Goal: Task Accomplishment & Management: Manage account settings

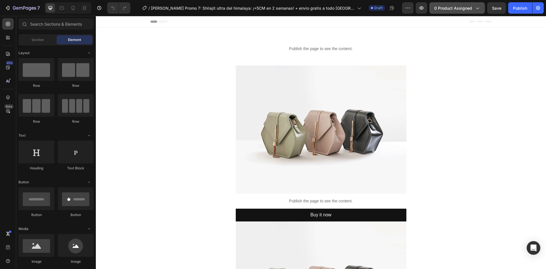
click at [465, 8] on span "0 product assigned" at bounding box center [453, 8] width 38 height 6
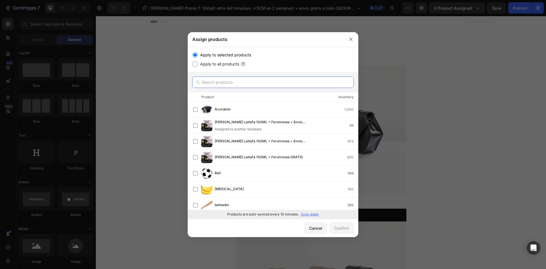
click at [253, 82] on input "text" at bounding box center [272, 81] width 161 height 11
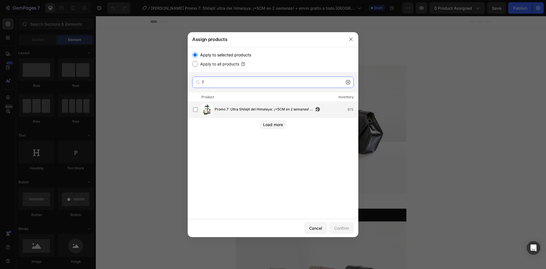
type input "7"
click at [279, 109] on span "Promo 7: Ultra Shilajit del Himalaya: ¡+5CM en 2 semanas! + Envío gratis [GEOGR…" at bounding box center [264, 109] width 99 height 6
click at [342, 224] on button "Confirm" at bounding box center [341, 227] width 24 height 11
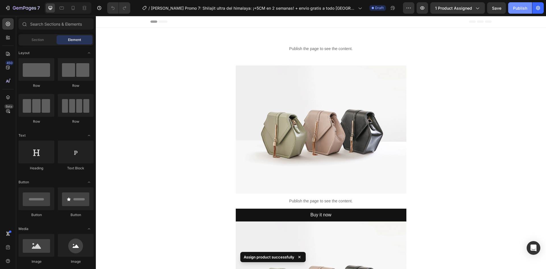
click at [520, 11] on div "Publish" at bounding box center [520, 8] width 14 height 6
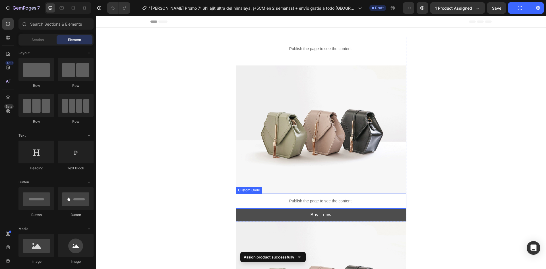
click at [296, 209] on button "Buy it now" at bounding box center [321, 214] width 171 height 13
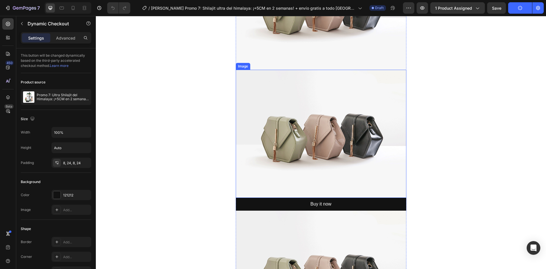
scroll to position [313, 0]
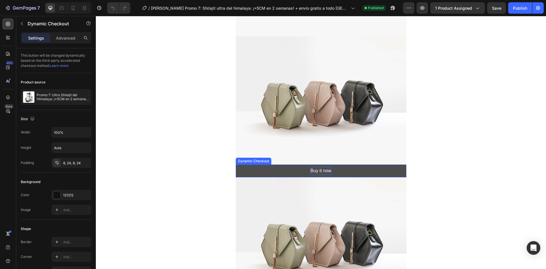
click at [317, 175] on div "Buy it now" at bounding box center [320, 171] width 21 height 8
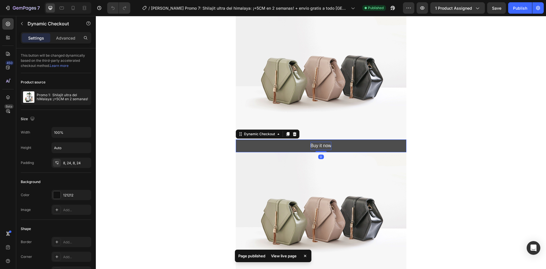
scroll to position [341, 0]
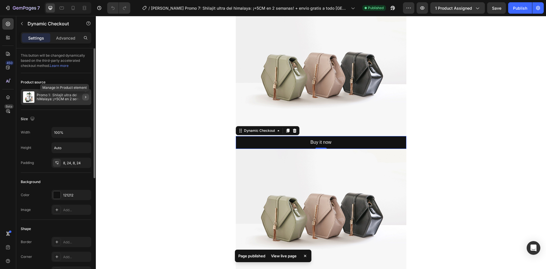
click at [86, 98] on icon "button" at bounding box center [85, 97] width 5 height 5
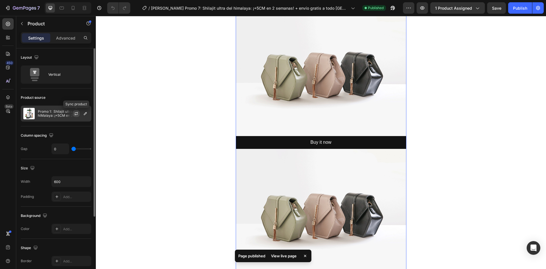
click at [78, 112] on icon "button" at bounding box center [76, 113] width 3 height 2
click at [86, 113] on icon "button" at bounding box center [85, 113] width 3 height 3
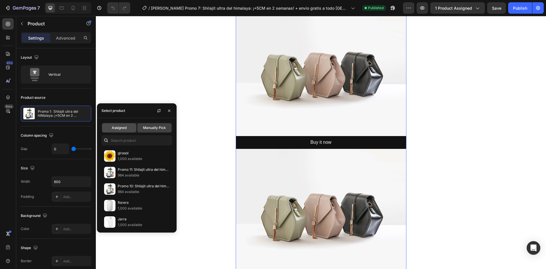
click at [119, 127] on span "Assigned" at bounding box center [119, 127] width 15 height 5
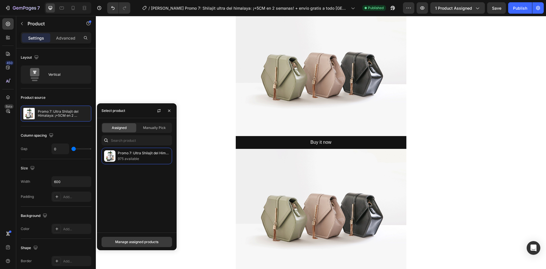
click at [142, 241] on div "Manage assigned products" at bounding box center [136, 241] width 43 height 5
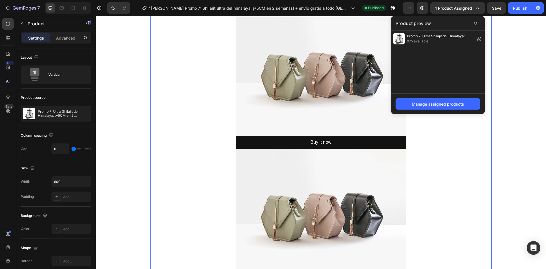
click at [210, 140] on div "Publish the page to see the content. Custom Code Row Image Publish the page to …" at bounding box center [320, 127] width 341 height 862
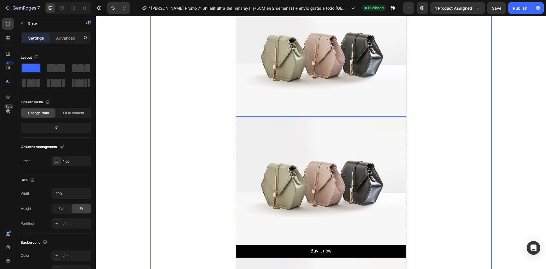
scroll to position [512, 0]
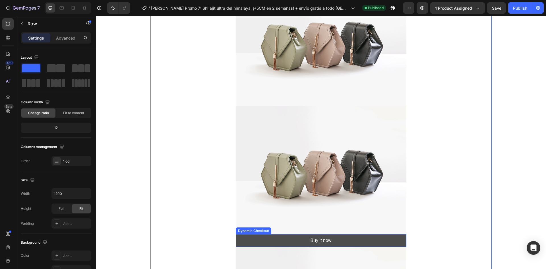
click at [293, 240] on button "Buy it now" at bounding box center [321, 240] width 171 height 13
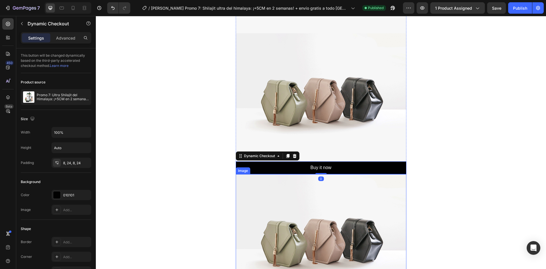
scroll to position [682, 0]
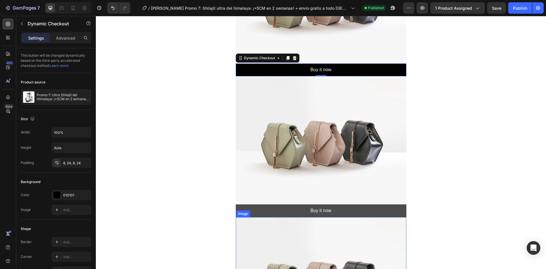
click at [330, 211] on button "Buy it now" at bounding box center [321, 210] width 171 height 13
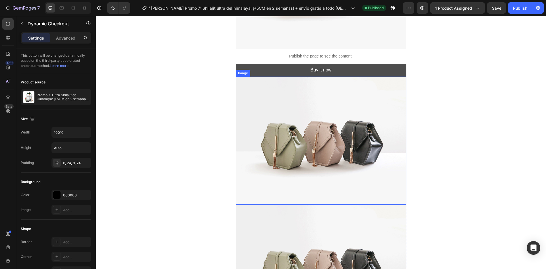
scroll to position [57, 0]
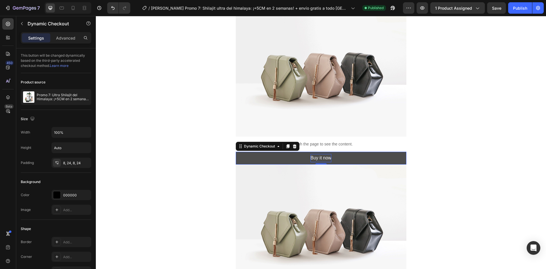
click at [312, 157] on div "Buy it now" at bounding box center [320, 158] width 21 height 8
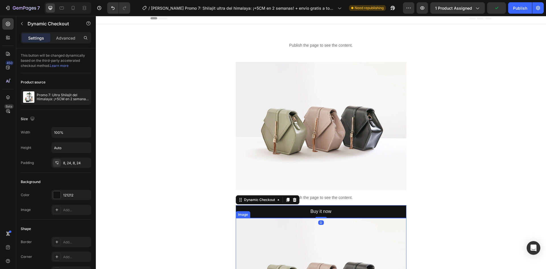
scroll to position [0, 0]
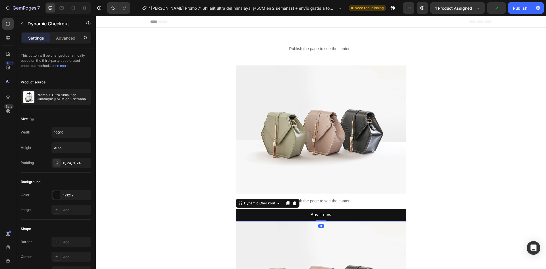
click at [530, 2] on div "7 Version history / MONTES Promo 7: Shilajit ultra del himalaya: ¡+5CM en 2 sem…" at bounding box center [273, 8] width 546 height 16
click at [524, 4] on button "Publish" at bounding box center [520, 7] width 24 height 11
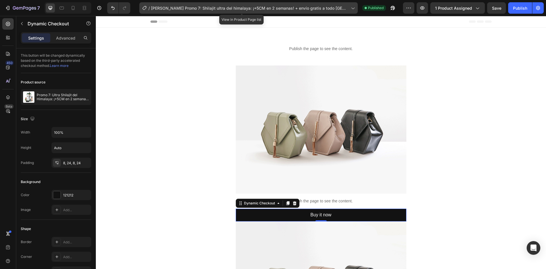
click at [167, 7] on span "[PERSON_NAME] Promo 7: Shilajit ultra del himalaya: ¡+5CM en 2 semanas! + envío…" at bounding box center [250, 8] width 198 height 6
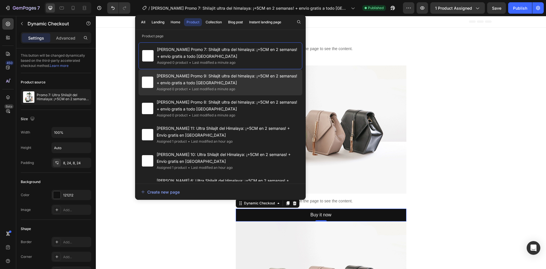
click at [191, 81] on span "[PERSON_NAME] Promo 9: Shilajit ultra del himalaya: ¡+5CM en 2 semanas! + envío…" at bounding box center [228, 79] width 142 height 14
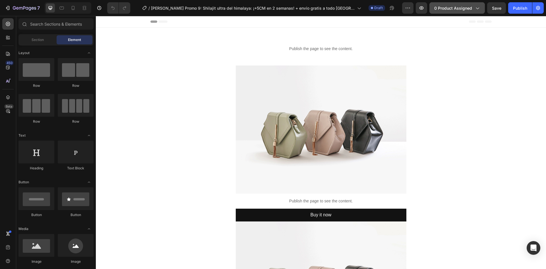
click at [473, 6] on div "0 product assigned" at bounding box center [457, 8] width 46 height 6
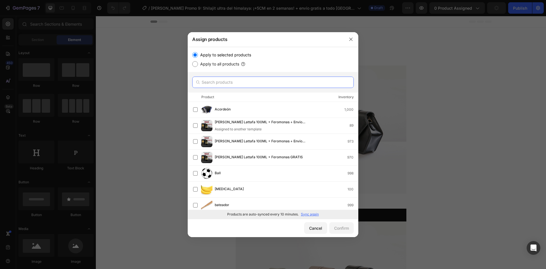
click at [225, 83] on input "text" at bounding box center [272, 81] width 161 height 11
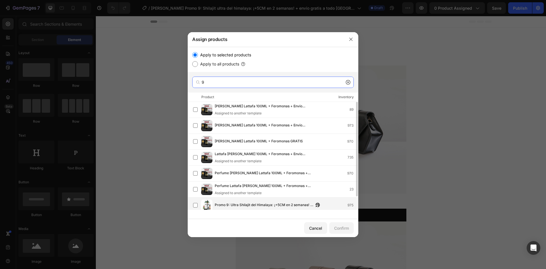
type input "9"
click at [238, 204] on span "Promo 9: Ultra Shilajit del Himalaya: ¡+5CM en 2 semanas! + Envío gratis [GEOGR…" at bounding box center [264, 205] width 99 height 6
click at [338, 227] on div "Confirm" at bounding box center [341, 228] width 15 height 6
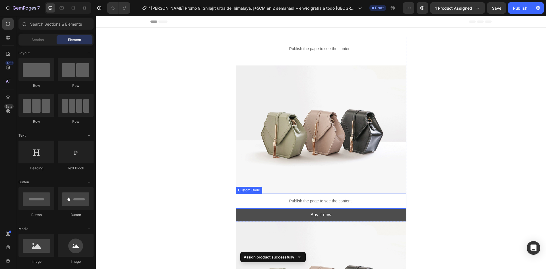
click at [240, 211] on button "Buy it now" at bounding box center [321, 214] width 171 height 13
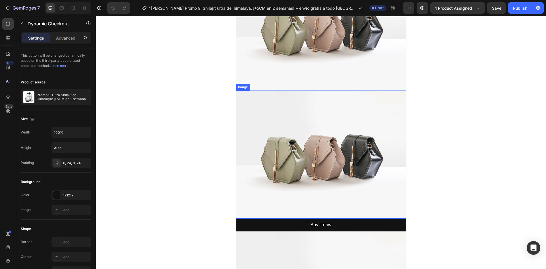
scroll to position [341, 0]
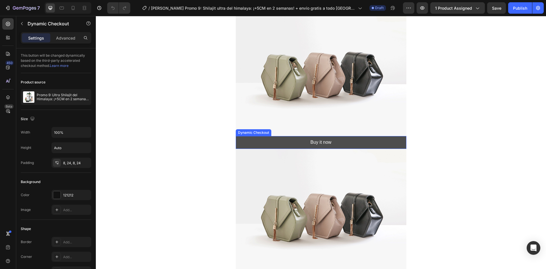
click at [265, 142] on button "Buy it now" at bounding box center [321, 142] width 171 height 13
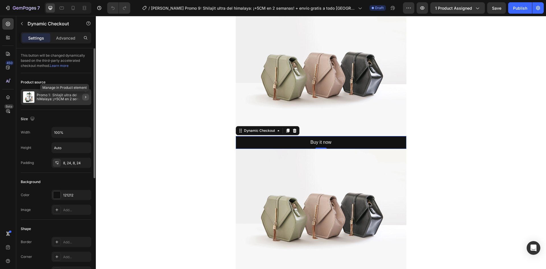
click at [86, 98] on icon "button" at bounding box center [85, 97] width 5 height 5
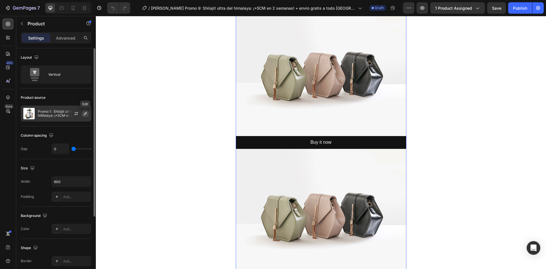
click at [84, 114] on icon "button" at bounding box center [85, 113] width 5 height 5
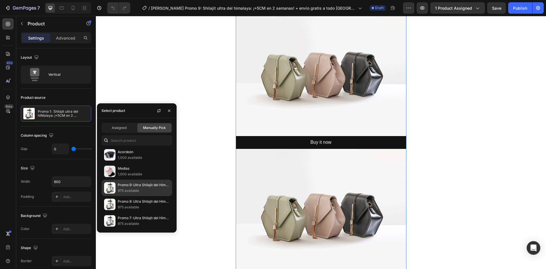
scroll to position [227, 0]
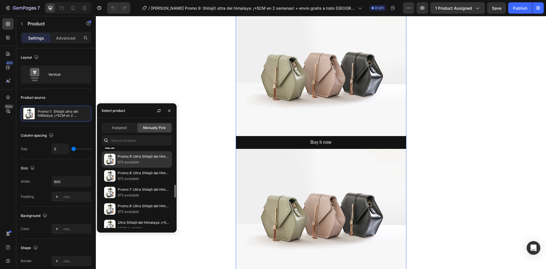
click at [148, 161] on p "975 available" at bounding box center [144, 162] width 52 height 6
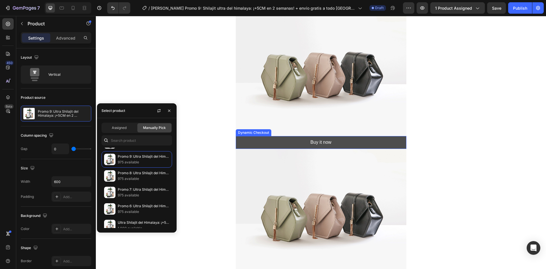
click at [244, 138] on button "Buy it now" at bounding box center [321, 142] width 171 height 13
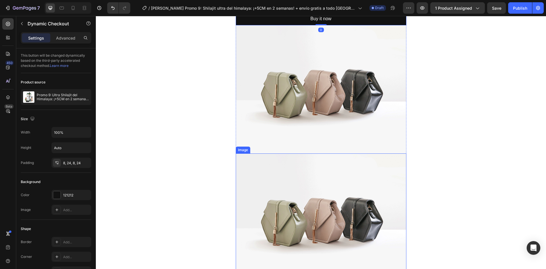
scroll to position [540, 0]
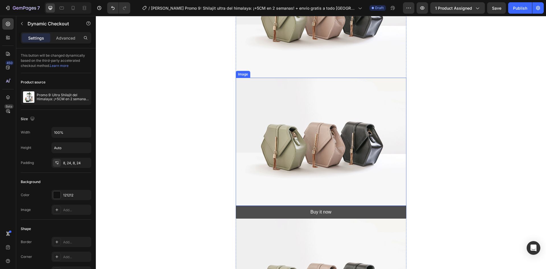
click at [266, 207] on button "Buy it now" at bounding box center [321, 211] width 171 height 13
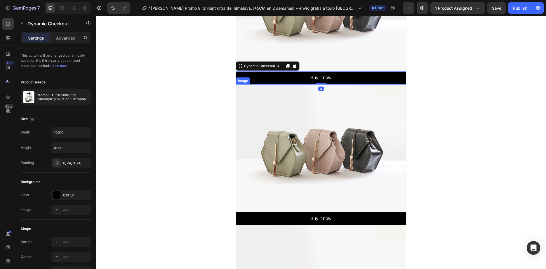
scroll to position [739, 0]
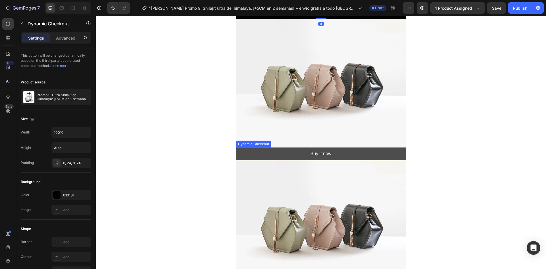
click at [257, 151] on button "Buy it now" at bounding box center [321, 153] width 171 height 13
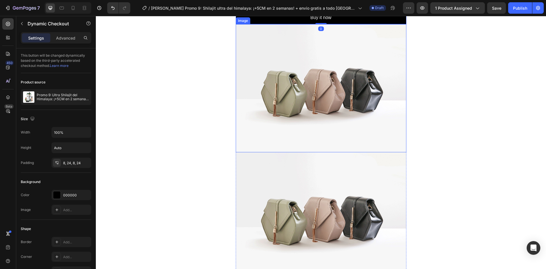
scroll to position [881, 0]
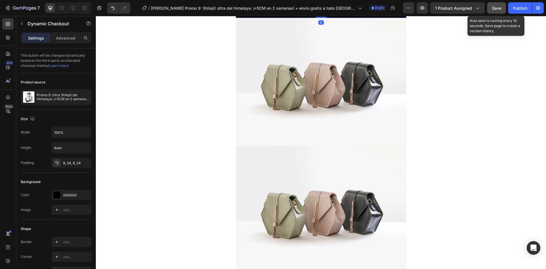
click at [490, 12] on button "Save" at bounding box center [496, 7] width 19 height 11
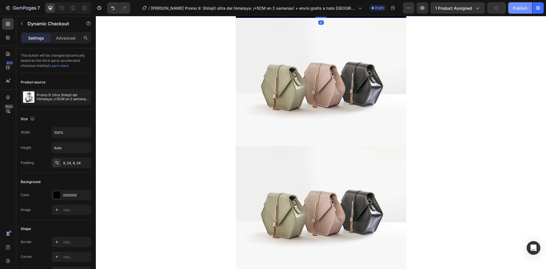
click at [527, 7] on button "Publish" at bounding box center [520, 7] width 24 height 11
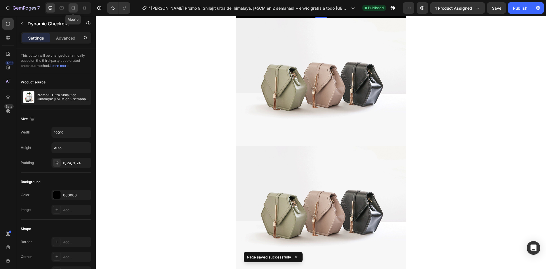
click at [74, 6] on icon at bounding box center [73, 8] width 6 height 6
type input "14"
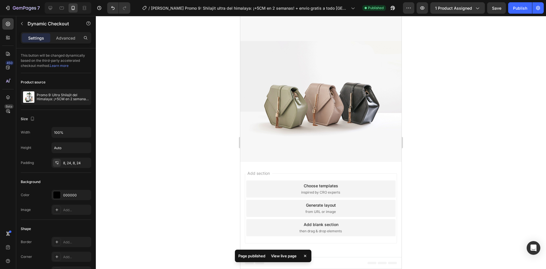
scroll to position [1682, 0]
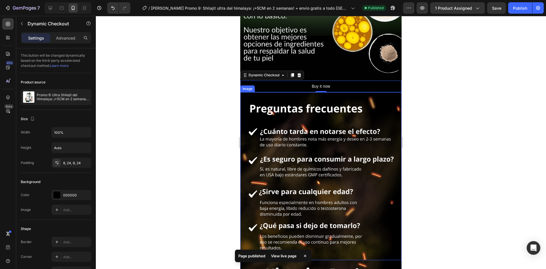
click at [292, 101] on img at bounding box center [320, 176] width 161 height 168
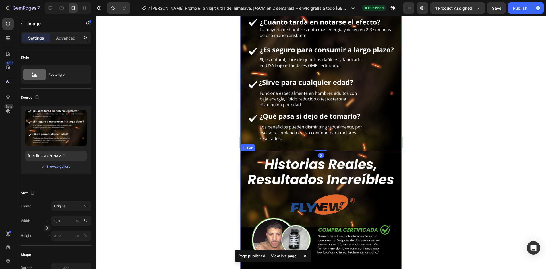
scroll to position [1824, 0]
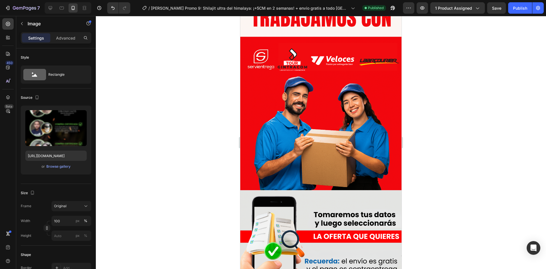
scroll to position [2506, 0]
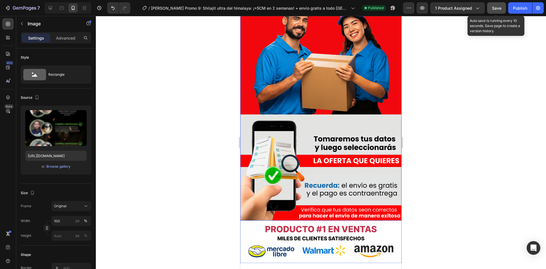
click at [497, 10] on span "Save" at bounding box center [496, 8] width 9 height 5
click at [517, 7] on div "Publish" at bounding box center [520, 8] width 14 height 6
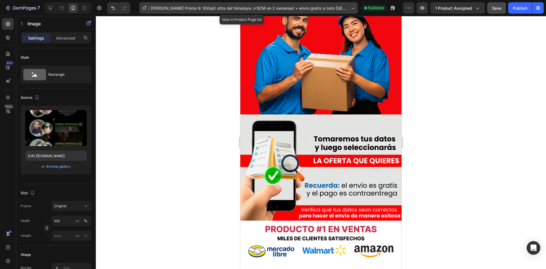
click at [217, 8] on span "[PERSON_NAME] Promo 9: Shilajit ultra del himalaya: ¡+5CM en 2 semanas! + envío…" at bounding box center [250, 8] width 198 height 6
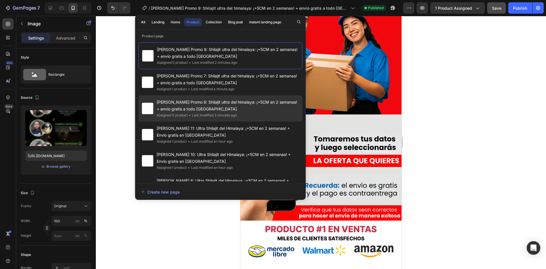
click at [235, 108] on span "[PERSON_NAME] Promo 8: Shilajit ultra del himalaya: ¡+5CM en 2 semanas! + envío…" at bounding box center [228, 106] width 142 height 14
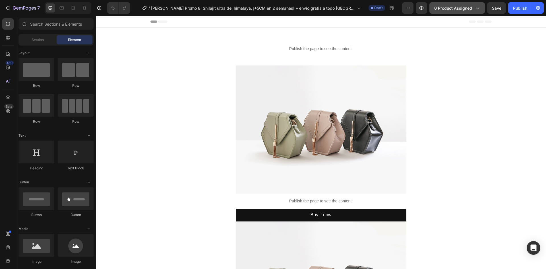
click at [444, 11] on span "0 product assigned" at bounding box center [453, 8] width 38 height 6
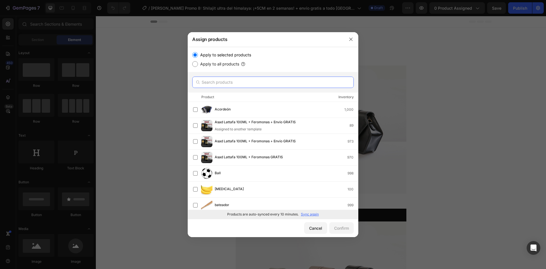
click at [249, 82] on input "text" at bounding box center [272, 81] width 161 height 11
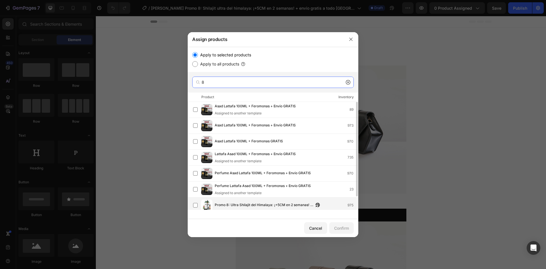
type input "8"
click at [274, 204] on span "Promo 8: Ultra Shilajit del Himalaya: ¡+5CM en 2 semanas! + Envío gratis [GEOGR…" at bounding box center [264, 205] width 99 height 6
click at [334, 223] on button "Confirm" at bounding box center [341, 227] width 24 height 11
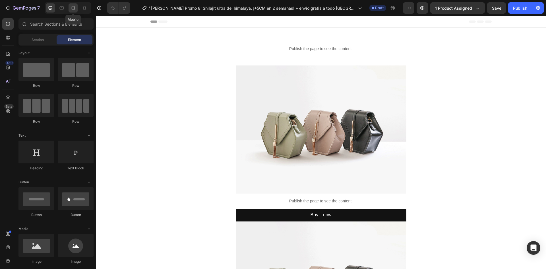
click at [78, 7] on div at bounding box center [72, 7] width 9 height 9
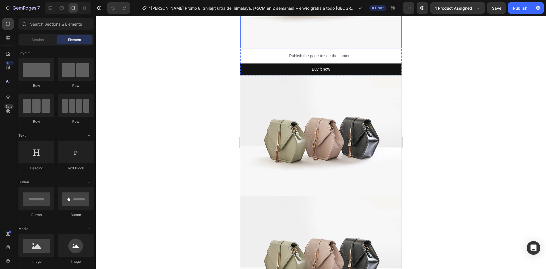
scroll to position [114, 0]
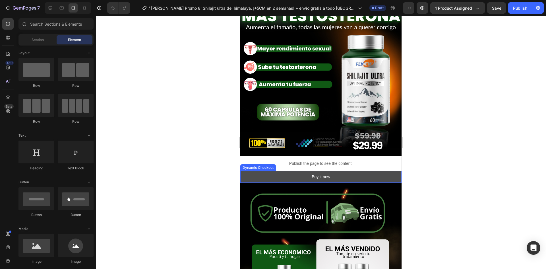
click at [283, 172] on button "Buy it now" at bounding box center [320, 177] width 161 height 12
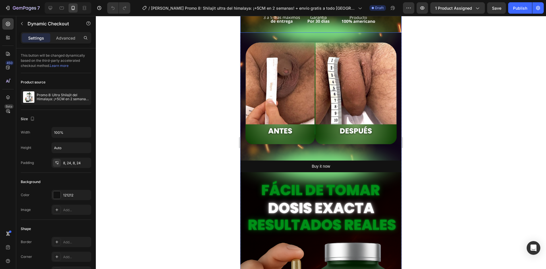
scroll to position [512, 0]
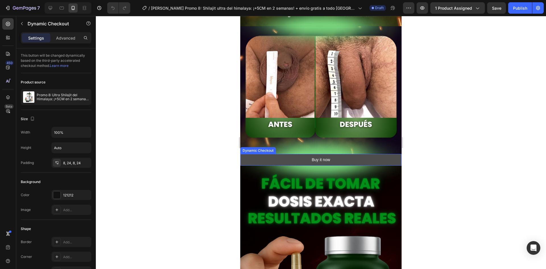
click at [268, 154] on button "Buy it now" at bounding box center [320, 160] width 161 height 12
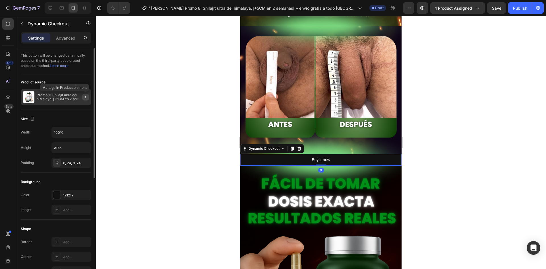
click at [82, 97] on button "button" at bounding box center [85, 97] width 7 height 7
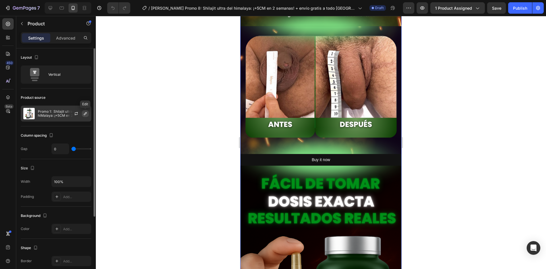
click at [85, 115] on icon "button" at bounding box center [85, 113] width 3 height 3
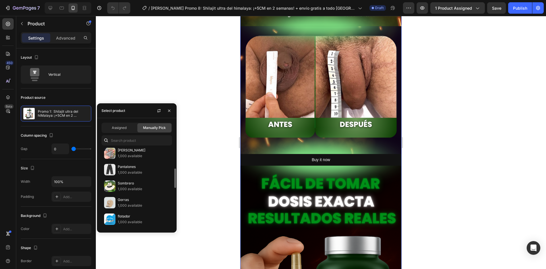
scroll to position [199, 0]
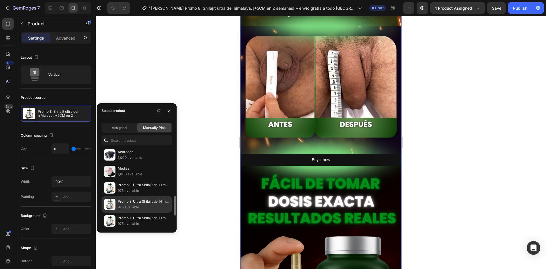
click at [140, 199] on p "Promo 8: Ultra Shilajit del Himalaya: ¡+5CM en 2 semanas! + Envío gratis [GEOGR…" at bounding box center [144, 201] width 52 height 6
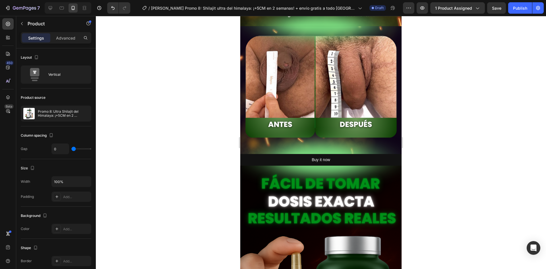
click at [121, 85] on div at bounding box center [321, 142] width 450 height 253
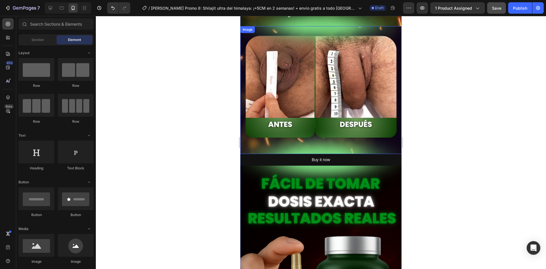
click at [495, 12] on button "Save" at bounding box center [496, 7] width 19 height 11
click at [522, 8] on div "Publish" at bounding box center [520, 8] width 14 height 6
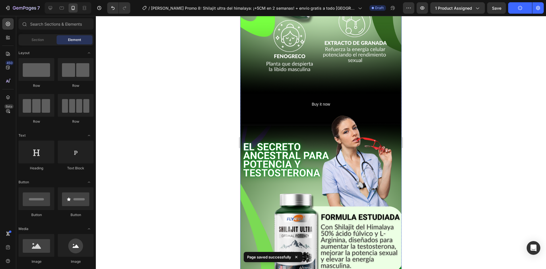
scroll to position [1364, 0]
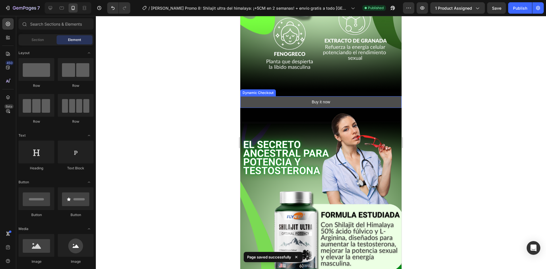
click at [297, 96] on button "Buy it now" at bounding box center [320, 102] width 161 height 12
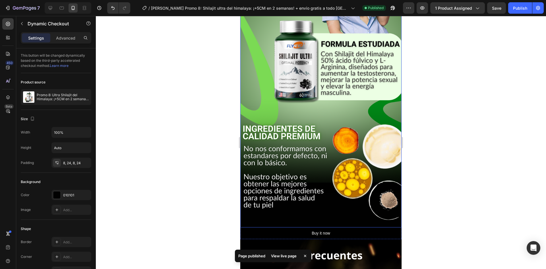
scroll to position [1677, 0]
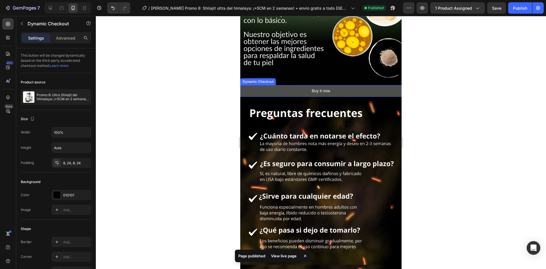
click at [284, 85] on button "Buy it now" at bounding box center [320, 91] width 161 height 12
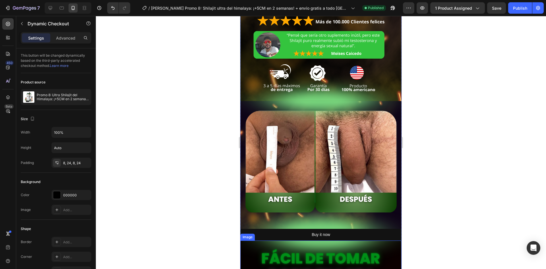
scroll to position [426, 0]
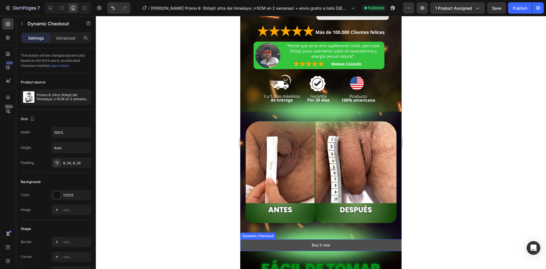
click at [290, 239] on button "Buy it now" at bounding box center [320, 245] width 161 height 12
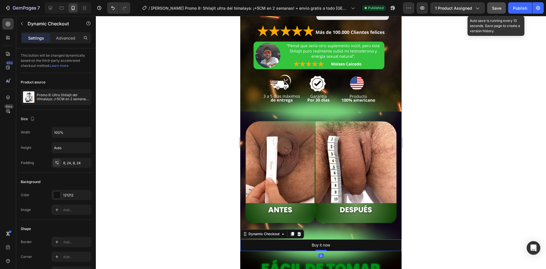
click at [496, 12] on button "Save" at bounding box center [496, 7] width 19 height 11
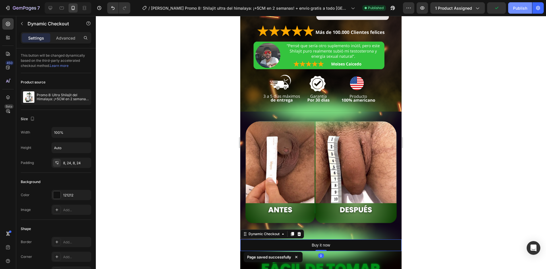
click at [509, 12] on button "Publish" at bounding box center [520, 7] width 24 height 11
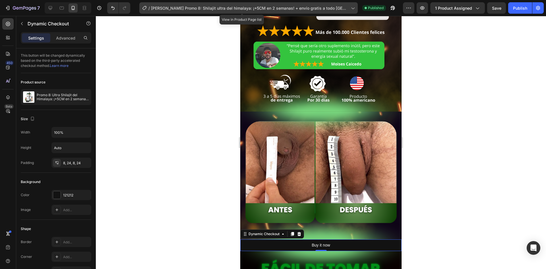
click at [197, 8] on span "[PERSON_NAME] Promo 8: Shilajit ultra del himalaya: ¡+5CM en 2 semanas! + envío…" at bounding box center [250, 8] width 198 height 6
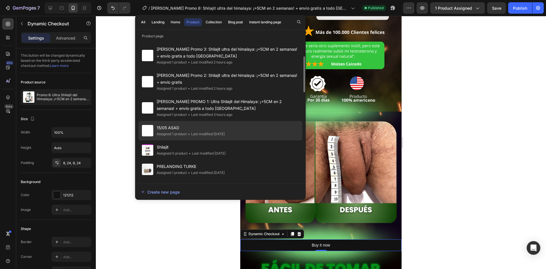
scroll to position [181, 0]
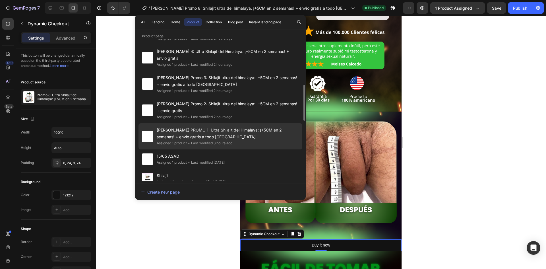
click at [211, 135] on span "[PERSON_NAME] PROMO 1: Ultra Shilajit del Himalaya: ¡+5CM en 2 semanas! + envío…" at bounding box center [228, 133] width 142 height 14
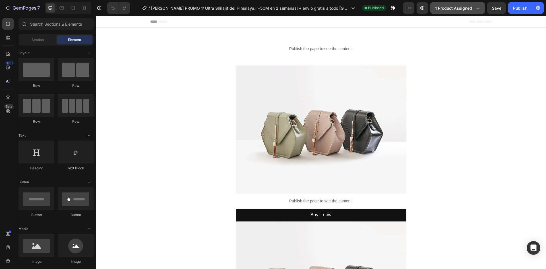
click at [458, 9] on span "1 product assigned" at bounding box center [453, 8] width 37 height 6
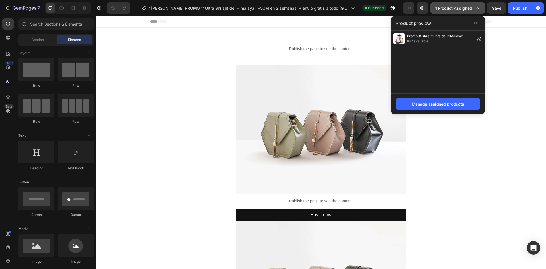
click at [458, 9] on span "1 product assigned" at bounding box center [453, 8] width 37 height 6
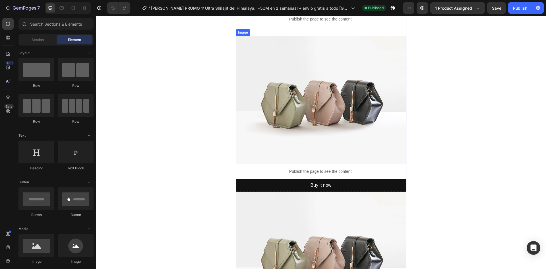
scroll to position [114, 0]
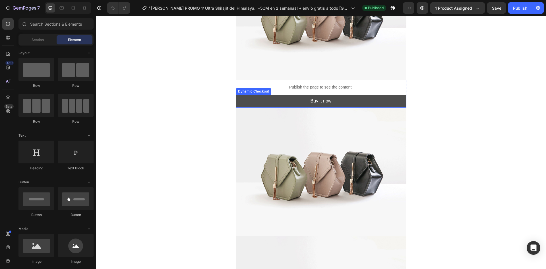
click at [296, 103] on button "Buy it now" at bounding box center [321, 101] width 171 height 13
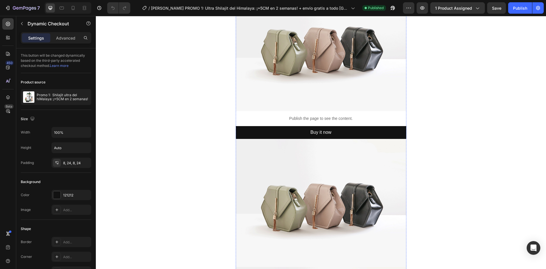
scroll to position [370, 0]
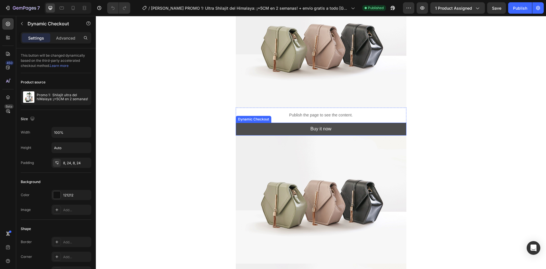
click at [292, 130] on button "Buy it now" at bounding box center [321, 129] width 171 height 13
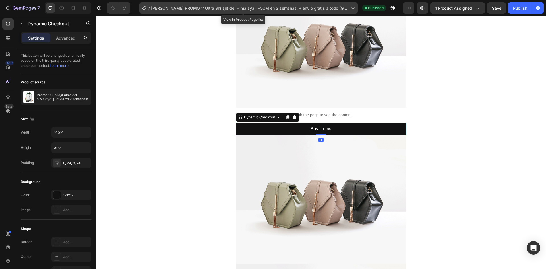
click at [157, 7] on span "[PERSON_NAME] PROMO 1: Ultra Shilajit del Himalaya: ¡+5CM en 2 semanas! + envío…" at bounding box center [250, 8] width 198 height 6
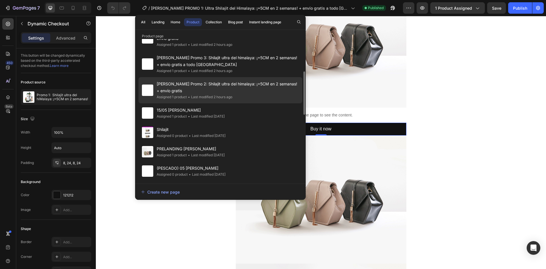
scroll to position [199, 0]
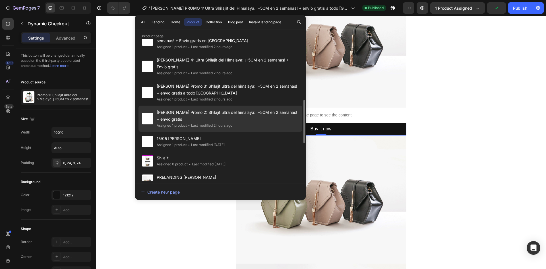
click at [213, 111] on span "[PERSON_NAME] Promo 2: Shilajit ultra del himalaya: ¡+5CM en 2 semanas! + envío…" at bounding box center [228, 116] width 142 height 14
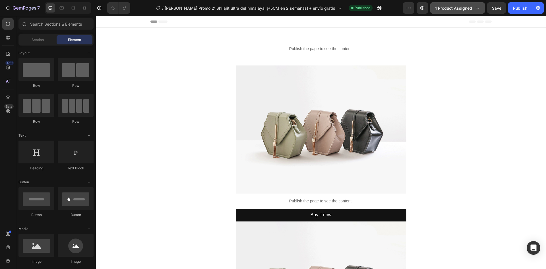
click at [449, 11] on button "1 product assigned" at bounding box center [457, 7] width 55 height 11
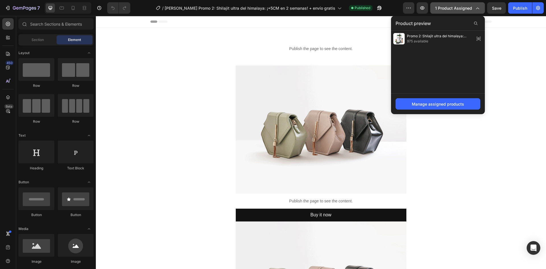
click at [449, 11] on button "1 product assigned" at bounding box center [457, 7] width 55 height 11
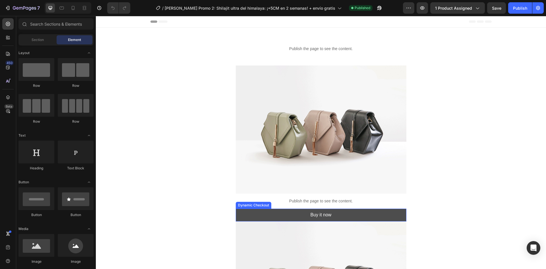
click at [303, 215] on button "Buy it now" at bounding box center [321, 214] width 171 height 13
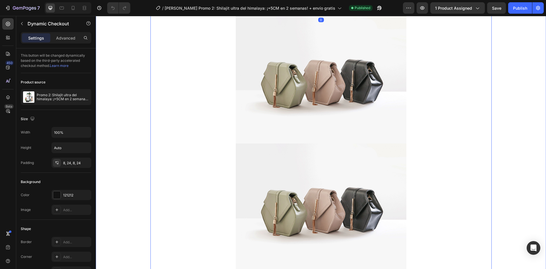
scroll to position [284, 0]
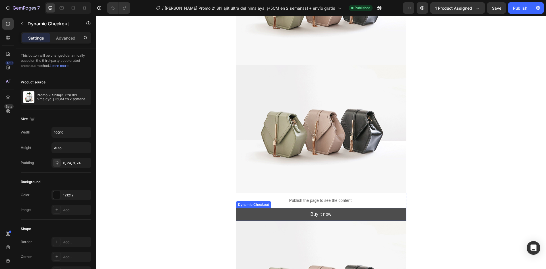
click at [266, 213] on button "Buy it now" at bounding box center [321, 214] width 171 height 13
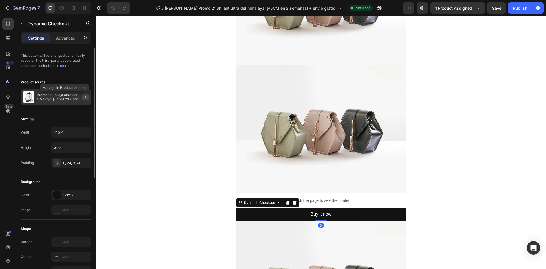
click at [85, 98] on icon "button" at bounding box center [85, 97] width 1 height 2
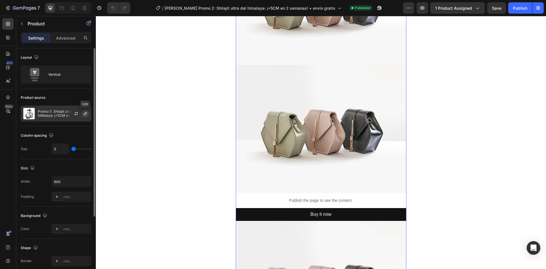
click at [85, 114] on icon "button" at bounding box center [85, 113] width 5 height 5
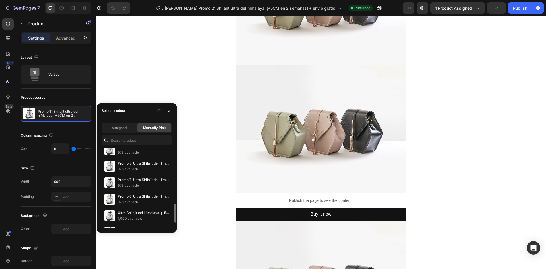
scroll to position [351, 0]
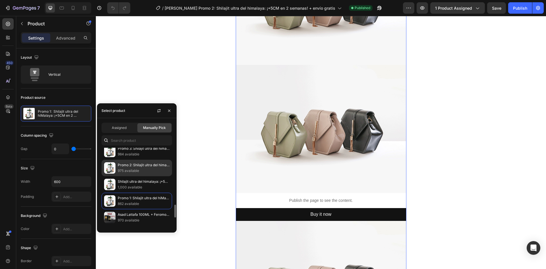
click at [139, 170] on p "975 available" at bounding box center [144, 171] width 52 height 6
click at [202, 93] on div "Publish the page to see the content. Custom Code Row Image Publish the page to …" at bounding box center [320, 206] width 341 height 908
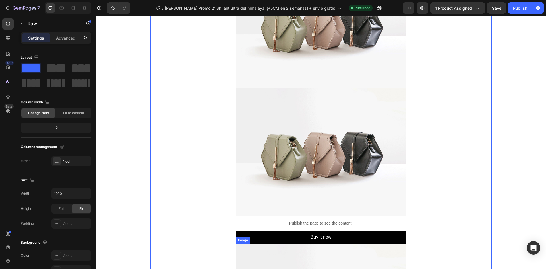
scroll to position [654, 0]
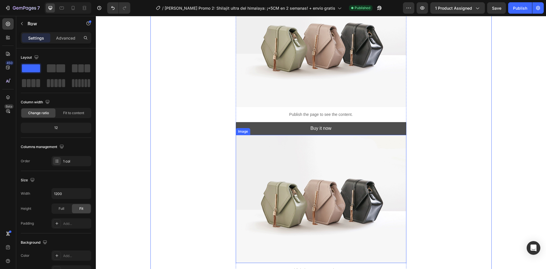
click at [292, 133] on button "Buy it now" at bounding box center [321, 128] width 171 height 13
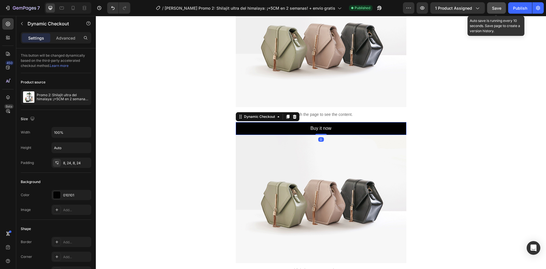
drag, startPoint x: 493, startPoint y: 6, endPoint x: 500, endPoint y: 6, distance: 7.1
click at [493, 6] on span "Save" at bounding box center [496, 8] width 9 height 5
click at [531, 10] on button "Publish" at bounding box center [520, 7] width 24 height 11
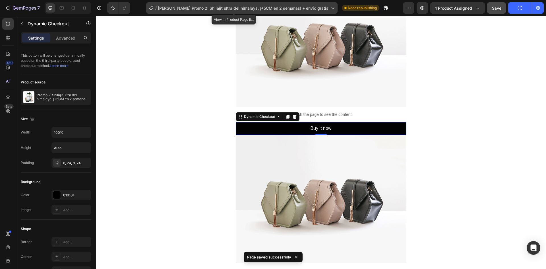
click at [213, 12] on div "/ MONTES Promo 2: Shilajit ultra del himalaya: ¡+5CM en 2 semanas! + envío grat…" at bounding box center [241, 7] width 191 height 11
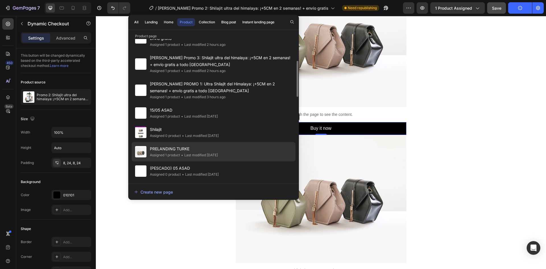
scroll to position [199, 0]
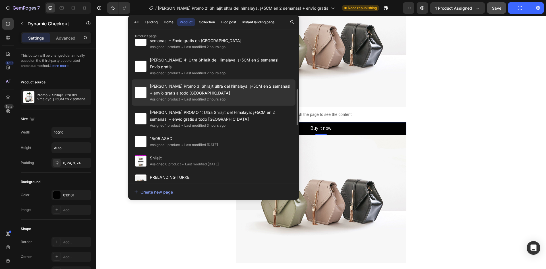
click at [191, 93] on span "[PERSON_NAME] Promo 3: Shilajit ultra del himalaya: ¡+5CM en 2 semanas! + envío…" at bounding box center [221, 90] width 142 height 14
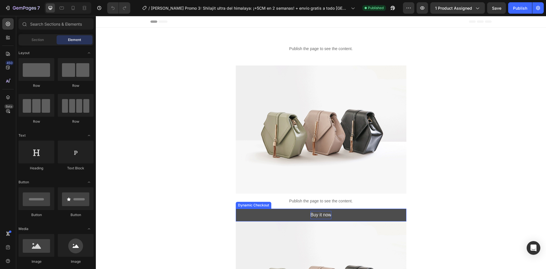
click at [326, 215] on div "Buy it now" at bounding box center [320, 215] width 21 height 8
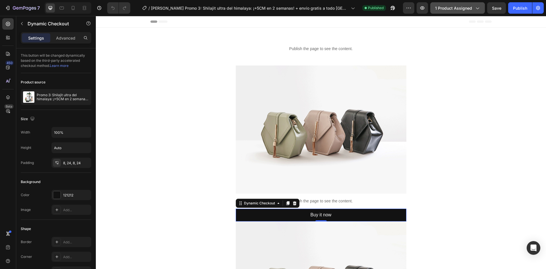
click at [451, 12] on button "1 product assigned" at bounding box center [457, 7] width 55 height 11
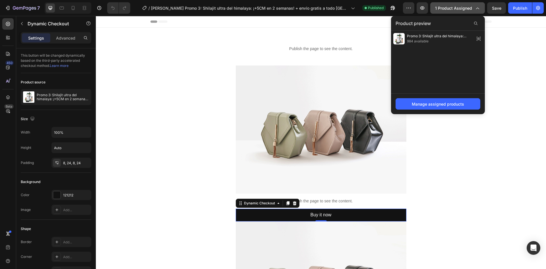
click at [451, 12] on button "1 product assigned" at bounding box center [457, 7] width 55 height 11
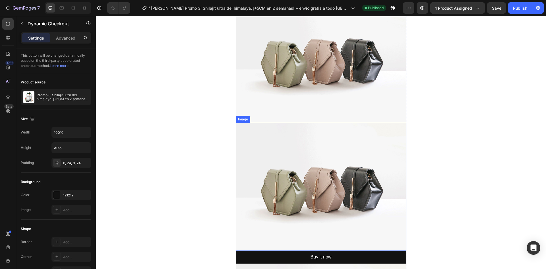
scroll to position [227, 0]
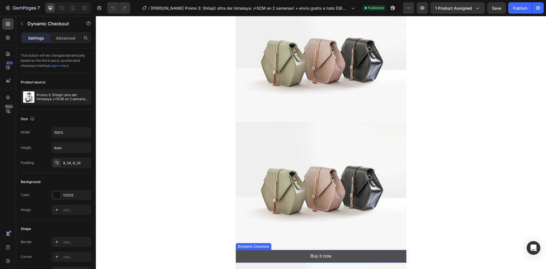
click at [268, 254] on button "Buy it now" at bounding box center [321, 256] width 171 height 13
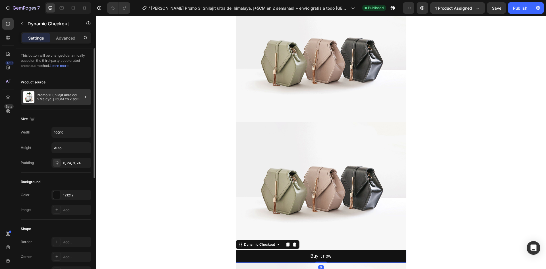
click at [89, 97] on div at bounding box center [83, 97] width 16 height 16
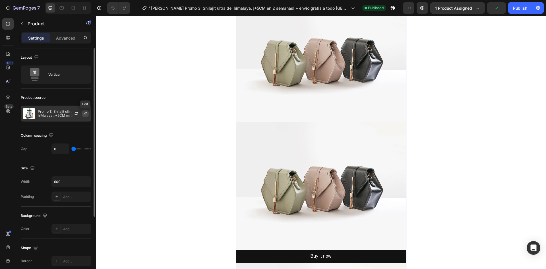
click at [84, 116] on button "button" at bounding box center [85, 113] width 7 height 7
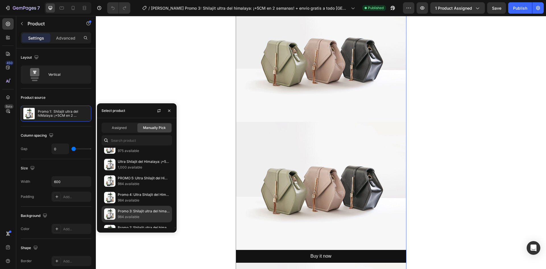
scroll to position [317, 0]
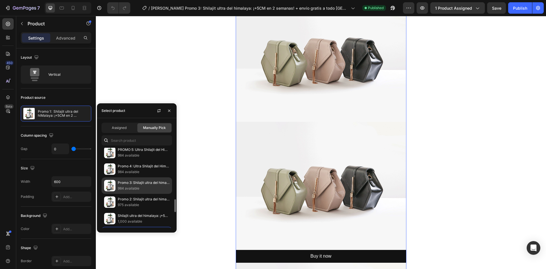
click at [143, 186] on p "984 available" at bounding box center [144, 188] width 52 height 6
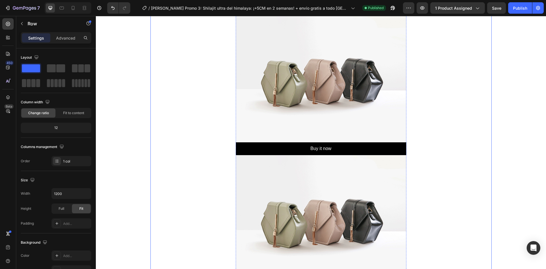
scroll to position [682, 0]
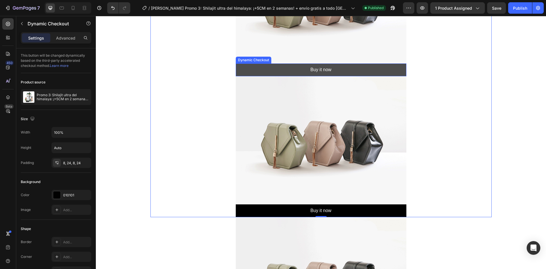
click at [298, 73] on button "Buy it now" at bounding box center [321, 69] width 171 height 13
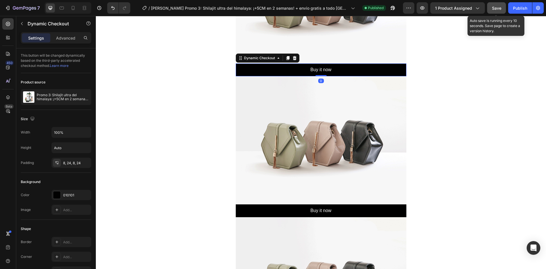
click at [491, 10] on button "Save" at bounding box center [496, 7] width 19 height 11
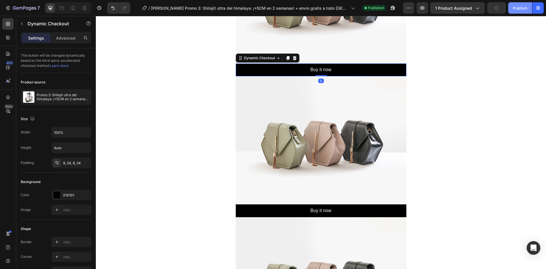
click at [514, 10] on div "Publish" at bounding box center [520, 8] width 14 height 6
